Goal: Use online tool/utility: Utilize a website feature to perform a specific function

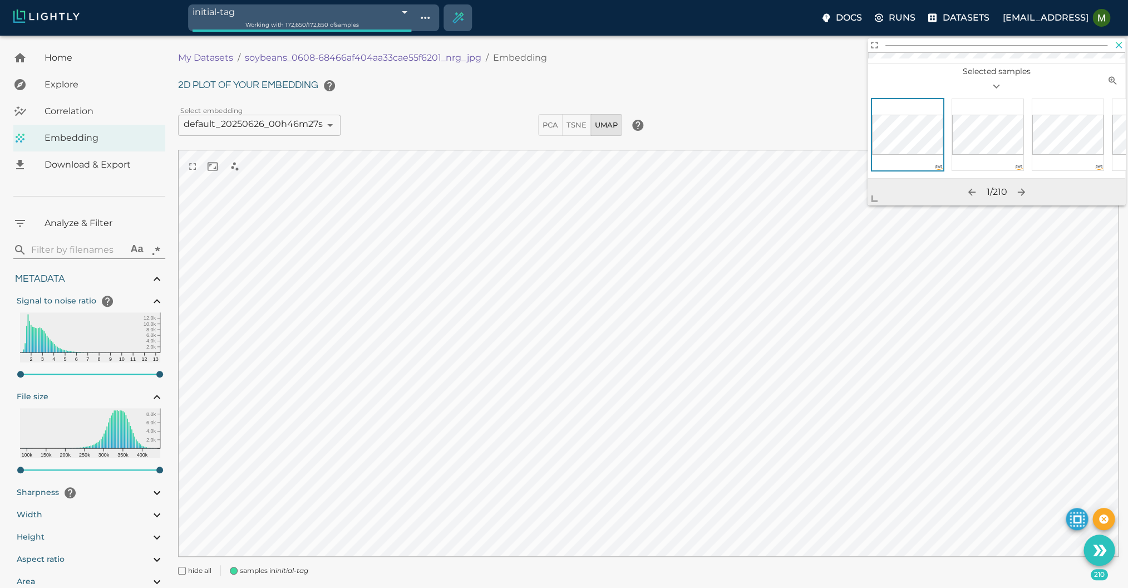
click at [1120, 47] on icon "button" at bounding box center [1118, 45] width 11 height 11
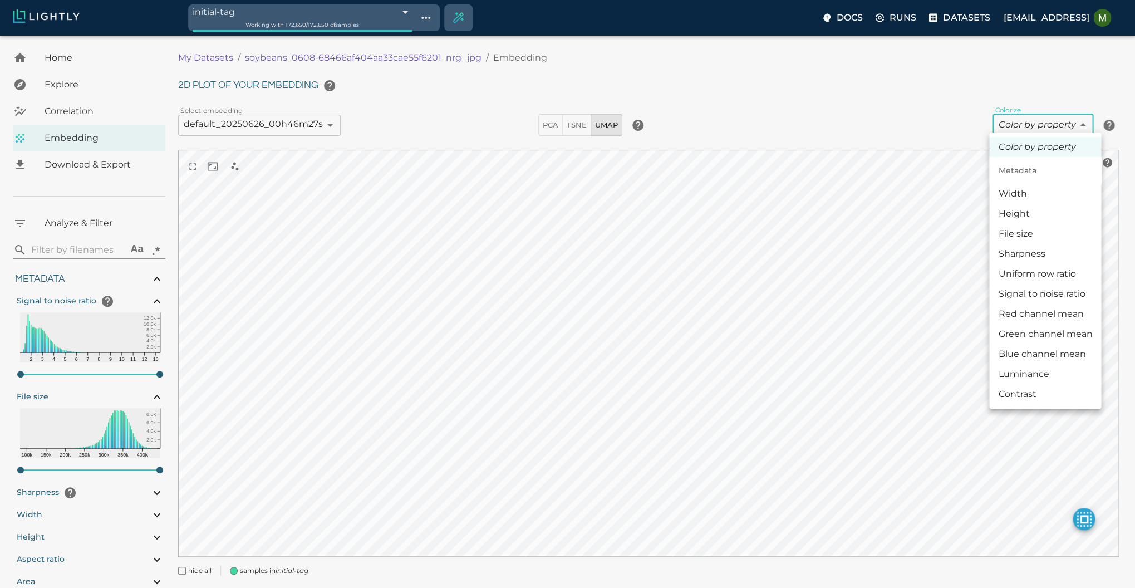
click at [1035, 117] on body "initial-tag 685c985ee91ea18b8afc73b6 Working with 172,650 / 172,650 of samples …" at bounding box center [567, 326] width 1135 height 580
click at [1017, 196] on li "Width" at bounding box center [1045, 194] width 112 height 20
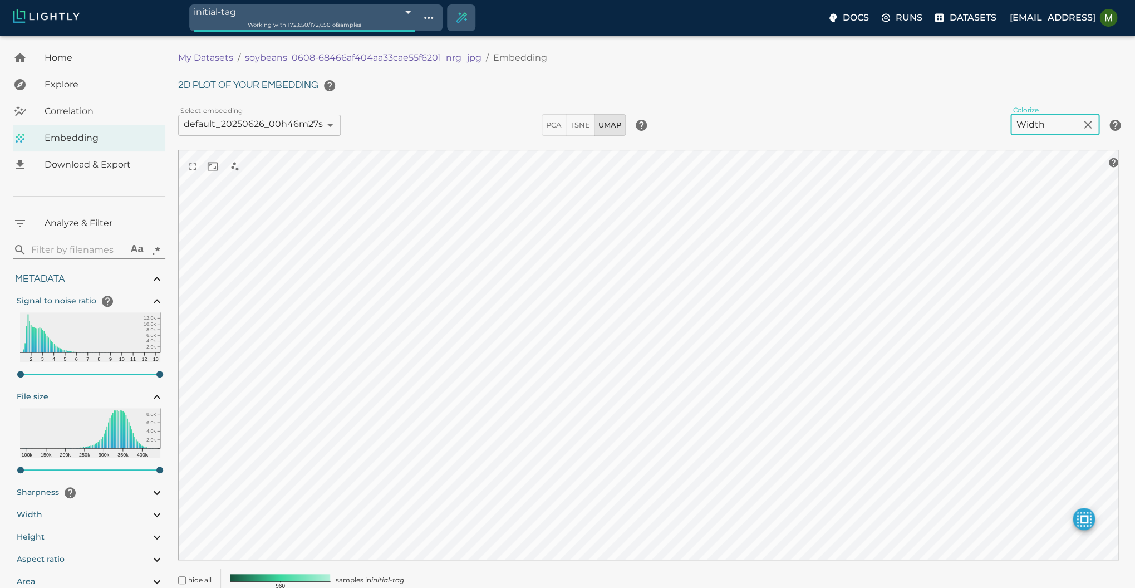
click at [1039, 123] on body "initial-tag 685c985ee91ea18b8afc73b6 Working with 172,650 / 172,650 of samples …" at bounding box center [567, 334] width 1135 height 596
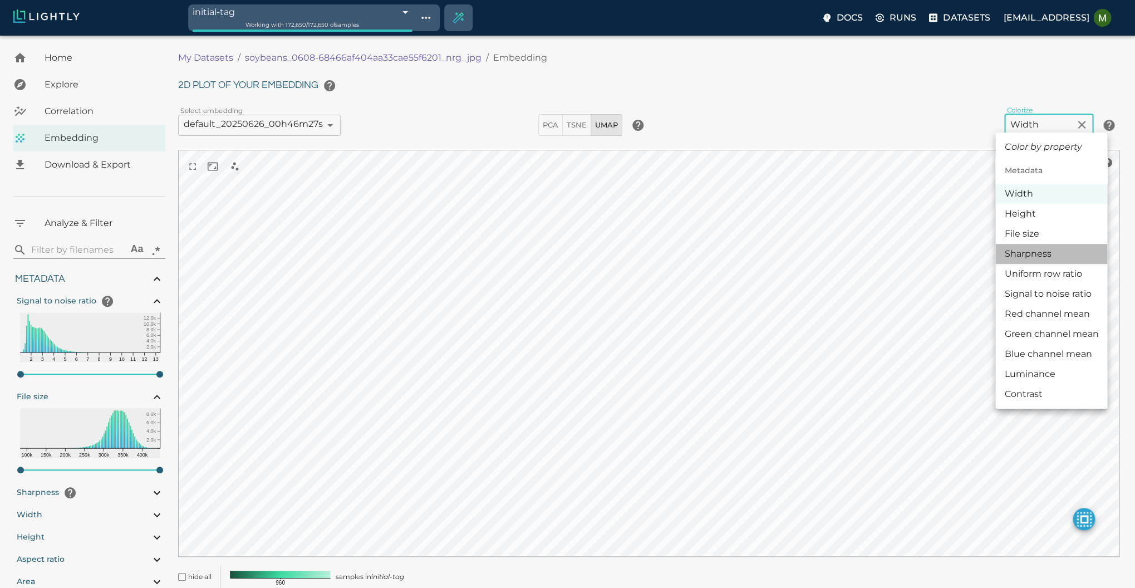
click at [1042, 254] on li "Sharpness" at bounding box center [1051, 254] width 112 height 20
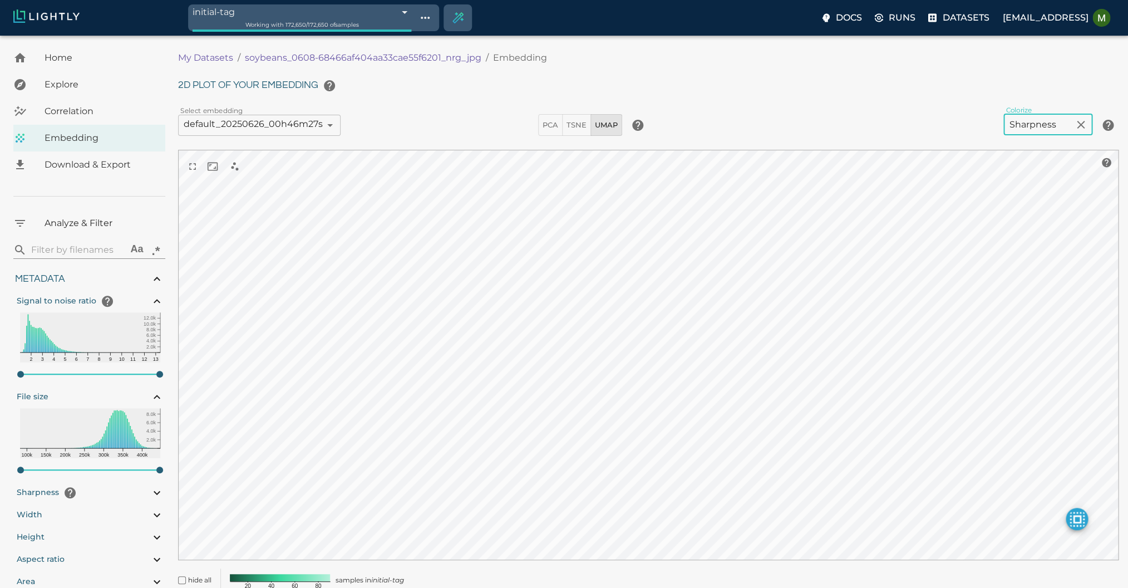
click at [1044, 128] on body "initial-tag 685c985ee91ea18b8afc73b6 Working with 172,650 / 172,650 of samples …" at bounding box center [564, 334] width 1128 height 596
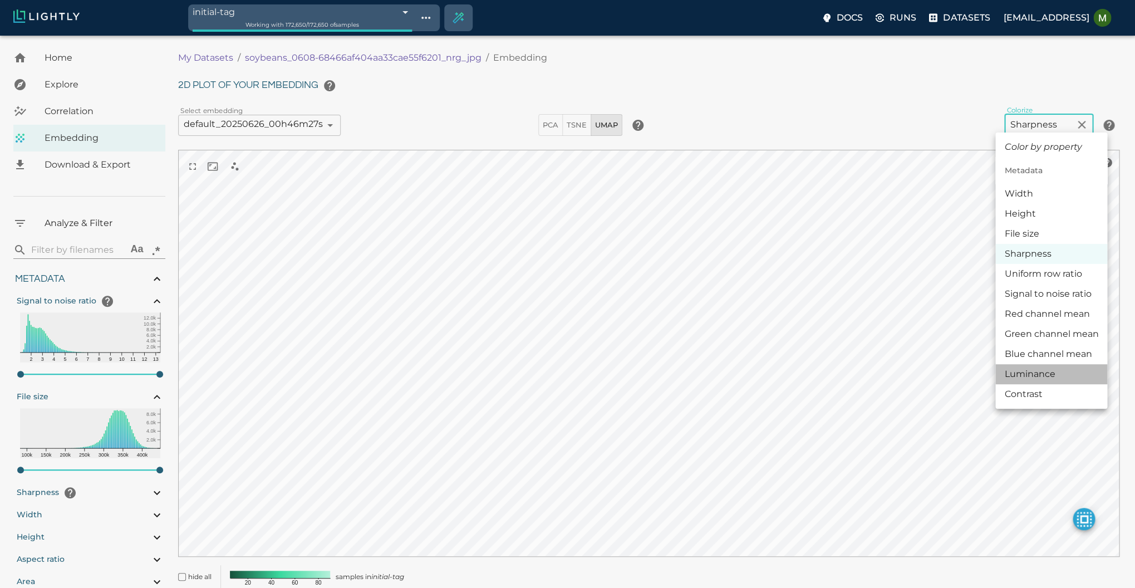
click at [1034, 373] on li "Luminance" at bounding box center [1051, 374] width 112 height 20
type input "luminance"
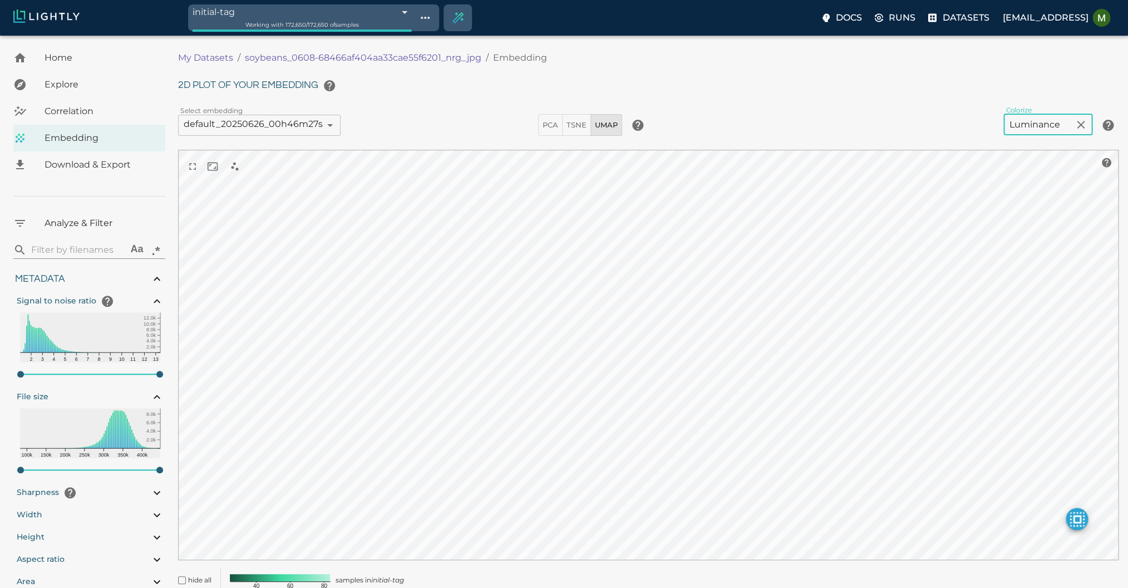
click at [1042, 121] on body "initial-tag 685c985ee91ea18b8afc73b6 Working with 172,650 / 172,650 of samples …" at bounding box center [564, 334] width 1128 height 596
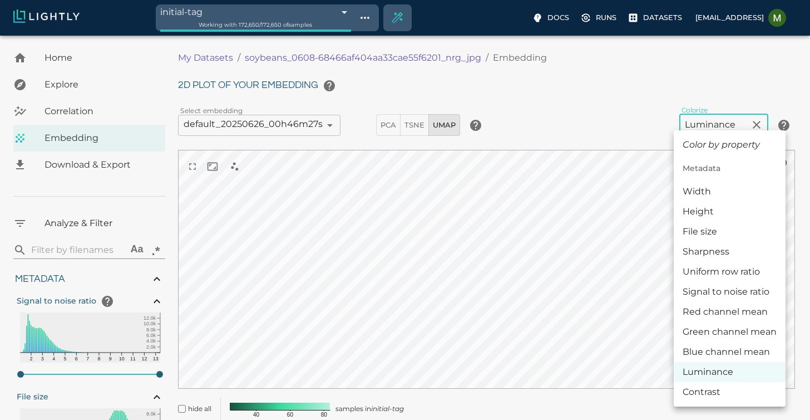
click at [650, 20] on div at bounding box center [405, 210] width 810 height 420
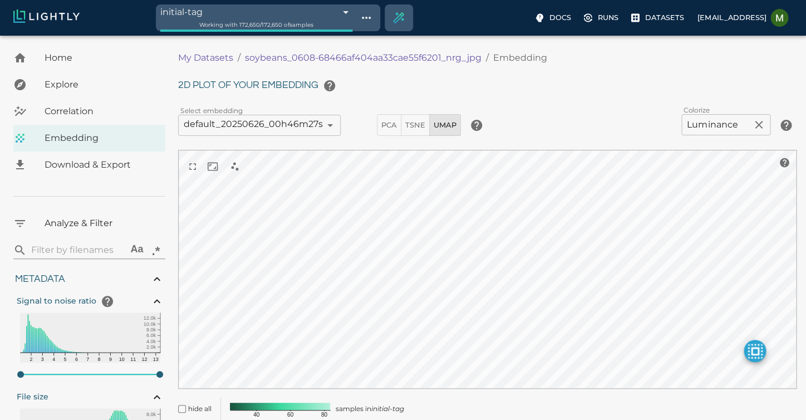
click at [657, 19] on div "Color by property Metadata Width Height File size Sharpness Uniform row ratio S…" at bounding box center [403, 210] width 806 height 420
click at [652, 22] on p "Datasets" at bounding box center [664, 17] width 39 height 11
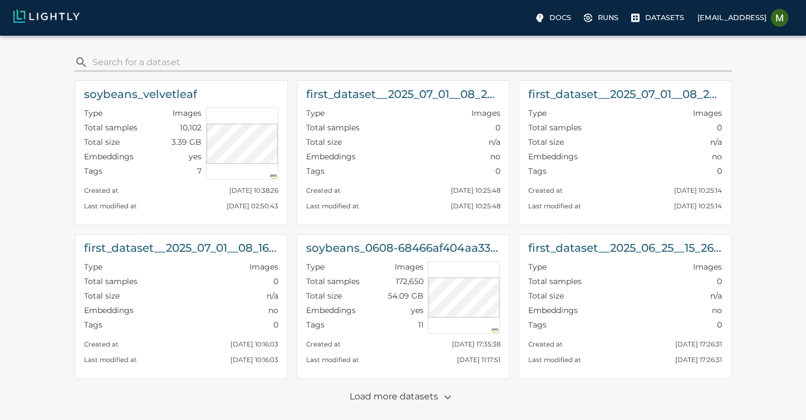
click at [411, 397] on p "Load more datasets" at bounding box center [403, 396] width 107 height 19
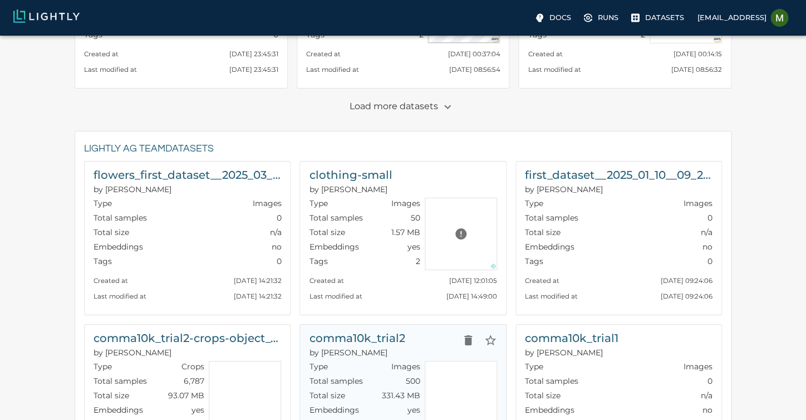
scroll to position [1054, 0]
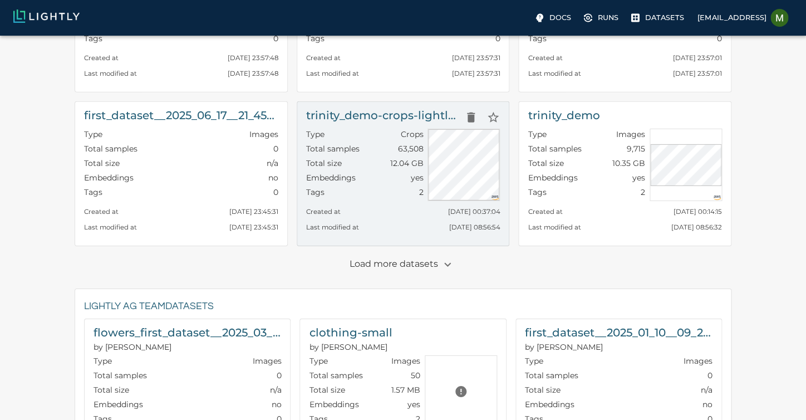
click at [363, 163] on div "Total size 12.04 GB" at bounding box center [364, 165] width 117 height 14
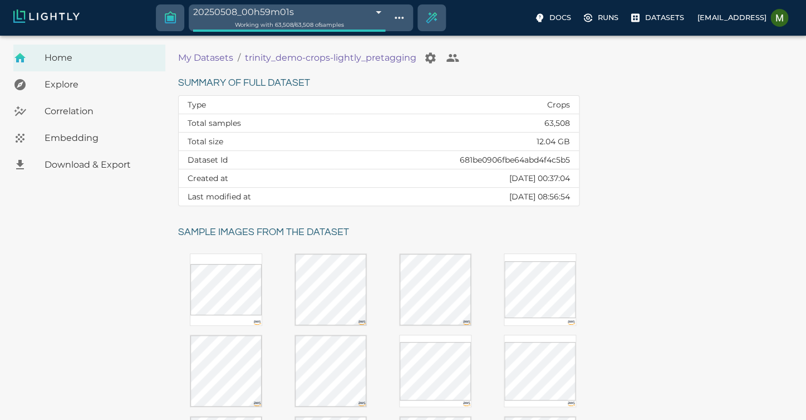
click at [77, 137] on span "Embedding" at bounding box center [101, 137] width 112 height 13
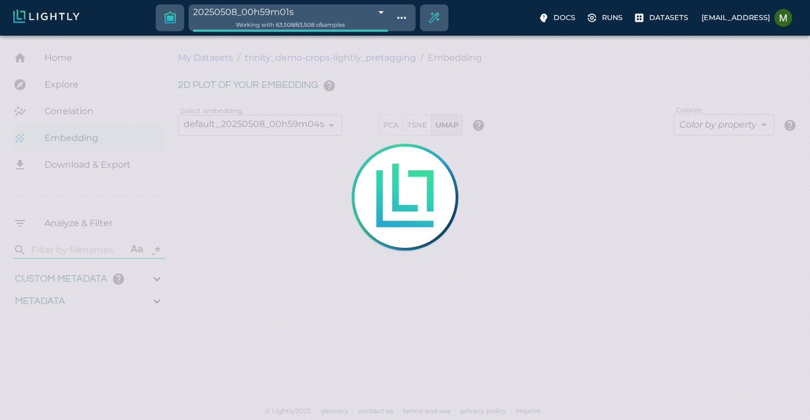
type input "0.977244140625"
type input "30.7336298601627"
type input "1.6873437166214"
type input "103.553343716621"
type input "0.0505494505494506"
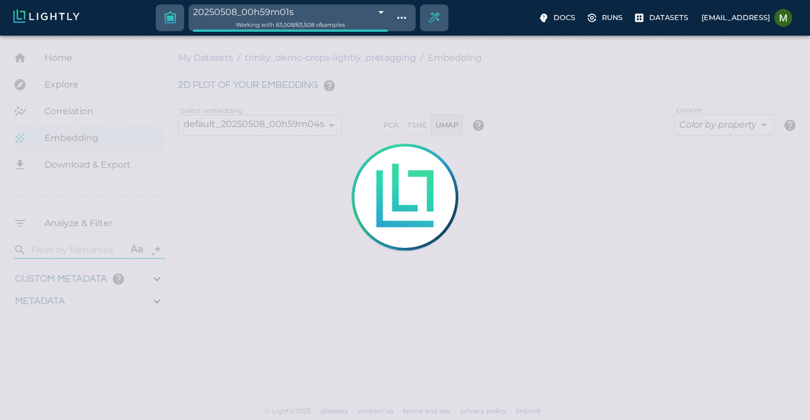
type input "14.5675494505495"
type input "0.977244140625"
type input "30.7336298601627"
type input "1.6873437166214"
type input "103.553343716621"
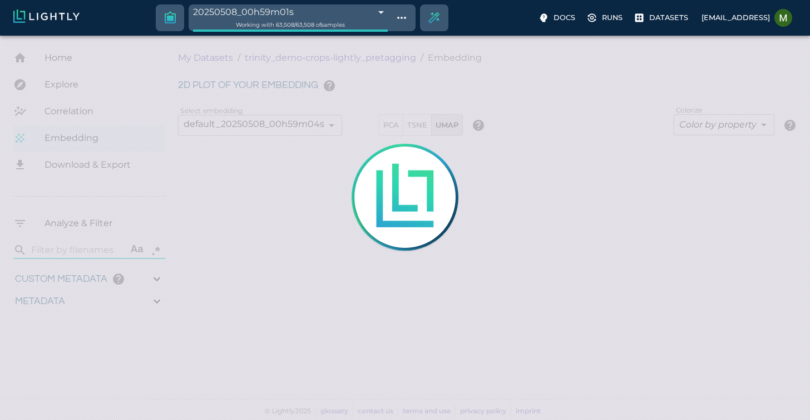
type input "0.0505494505494506"
type input "14.5675494505495"
type input "0.977244140625"
type input "30.7336298601627"
type input "1.6873437166214"
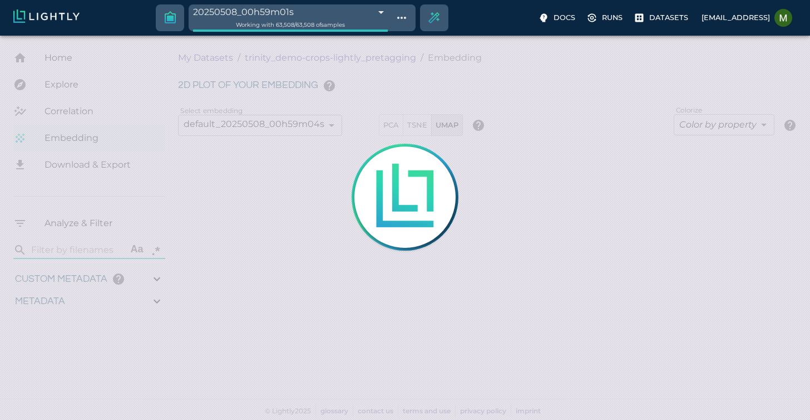
type input "103.553343716621"
type input "0.0505494505494506"
type input "14.5675494505495"
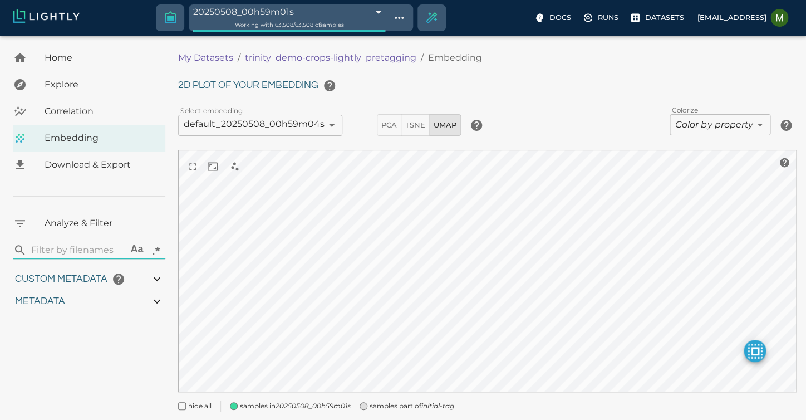
click at [706, 120] on body "20250508_00h59m01s 681c01d6ab618601ab2f6b74 Working with 63,508 / 63,508 of sam…" at bounding box center [403, 244] width 806 height 416
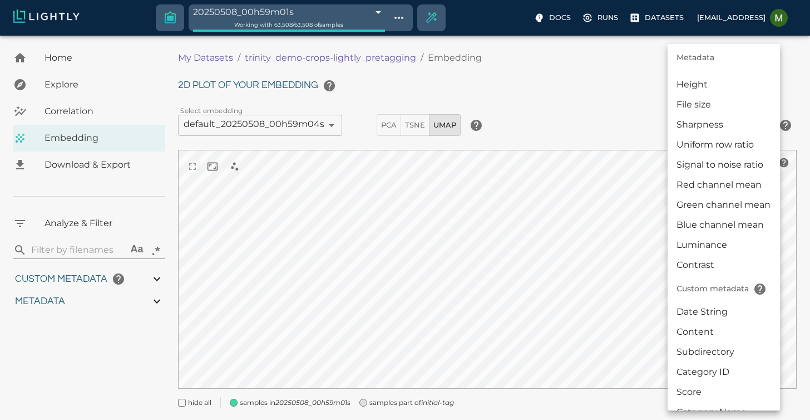
scroll to position [57, 0]
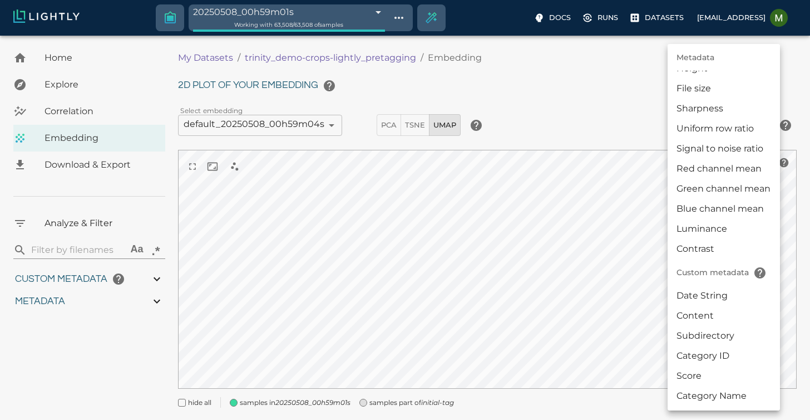
click at [709, 390] on li "Category Name" at bounding box center [724, 396] width 112 height 20
type input "userDefined|CATEGORICAL_STRING|Category Name"
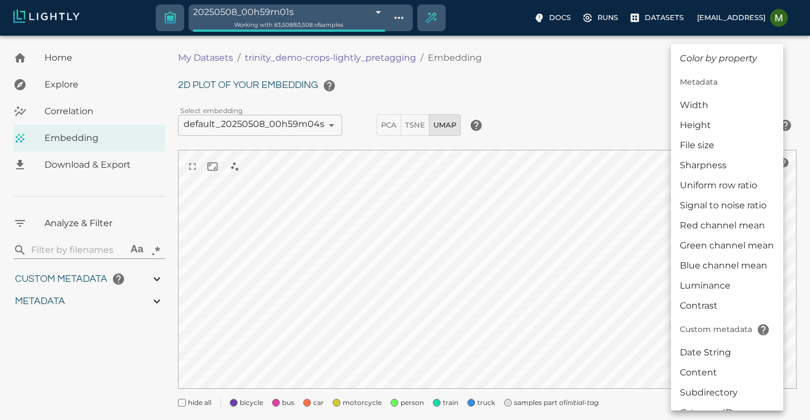
click at [709, 113] on body "20250508_00h59m01s 681c01d6ab618601ab2f6b74 Working with 63,508 / 63,508 of sam…" at bounding box center [405, 242] width 810 height 412
